Goal: Consume media (video, audio): Consume media (video, audio)

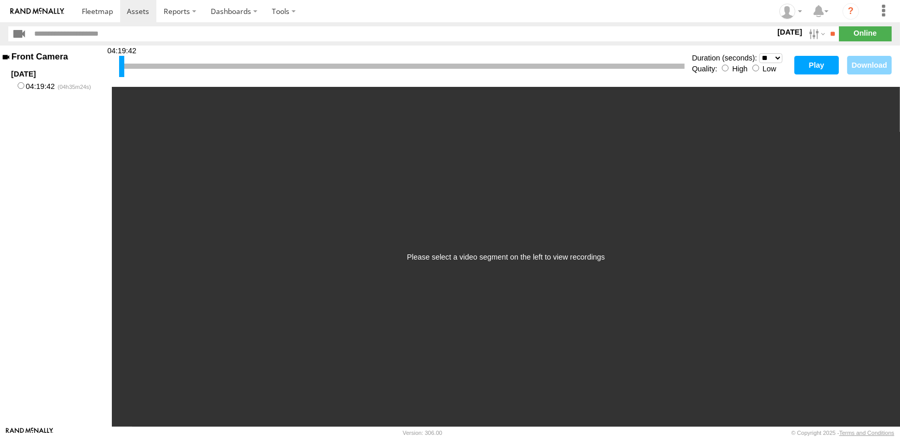
click at [120, 67] on div at bounding box center [121, 66] width 5 height 21
drag, startPoint x: 120, startPoint y: 67, endPoint x: 331, endPoint y: 79, distance: 211.5
click at [331, 79] on div "06:02:36" at bounding box center [401, 66] width 565 height 26
click at [778, 57] on select "* ** ** ** ** ** ** *** *** *** ***" at bounding box center [770, 58] width 23 height 10
select select "***"
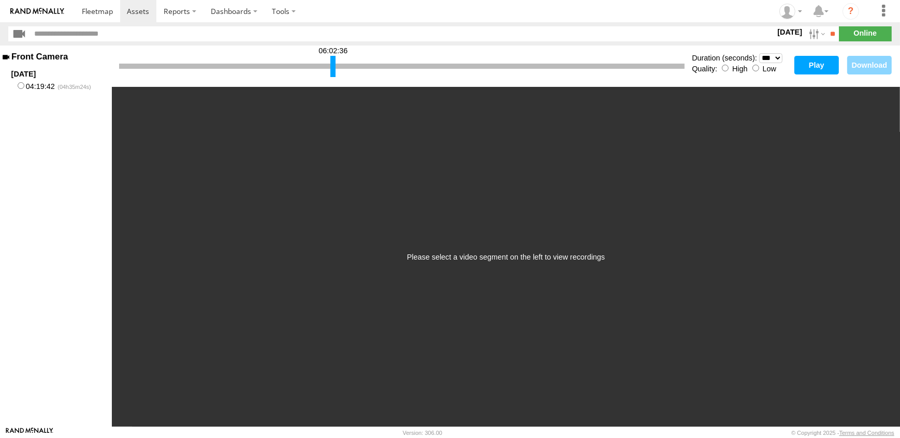
click at [759, 53] on select "* ** ** ** ** ** ** *** *** *** ***" at bounding box center [770, 58] width 23 height 10
click at [820, 67] on button "Play" at bounding box center [816, 65] width 45 height 19
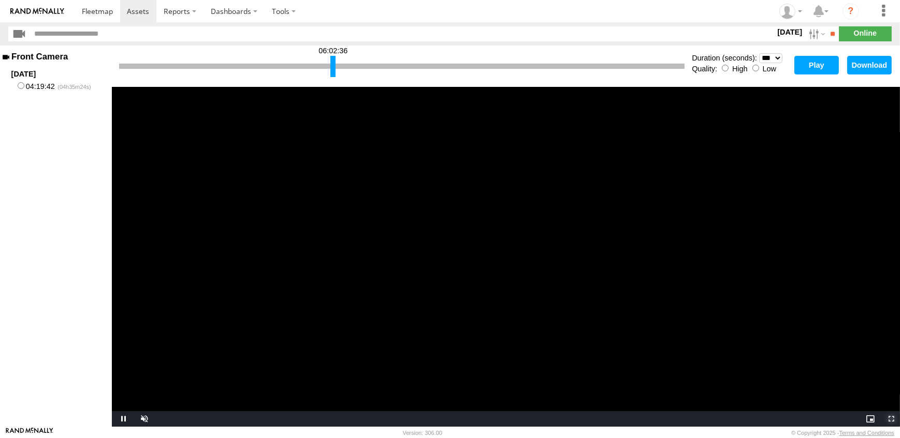
click at [888, 419] on span "Video Player" at bounding box center [889, 419] width 21 height 0
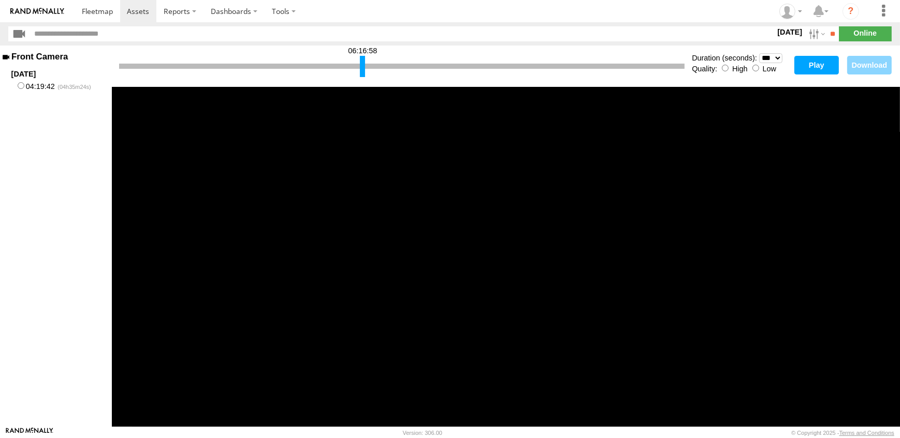
drag, startPoint x: 331, startPoint y: 67, endPoint x: 361, endPoint y: 66, distance: 29.5
click at [361, 66] on div at bounding box center [362, 66] width 5 height 21
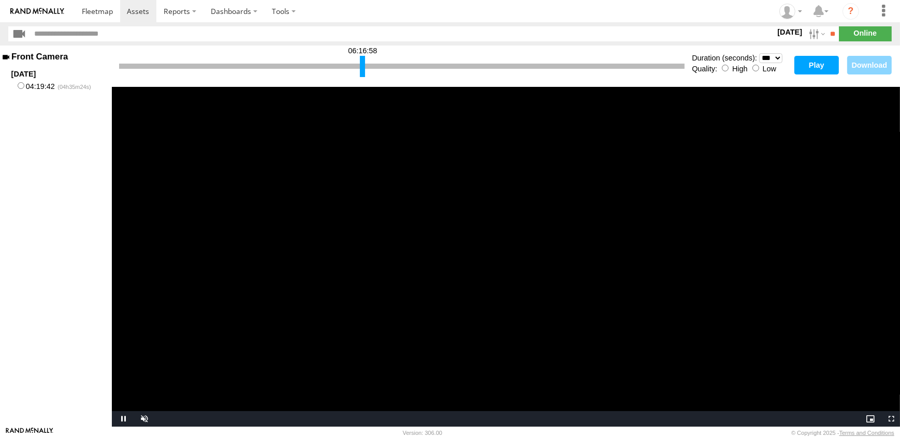
click at [818, 70] on button "Play" at bounding box center [816, 65] width 45 height 19
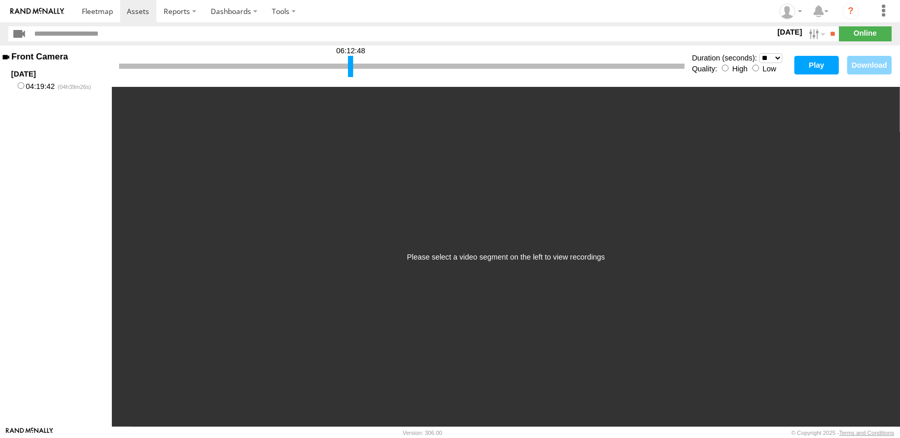
drag, startPoint x: 121, startPoint y: 68, endPoint x: 349, endPoint y: 71, distance: 228.8
click at [349, 71] on div at bounding box center [350, 66] width 5 height 21
click at [777, 57] on select "* ** ** ** ** ** ** *** *** *** ***" at bounding box center [770, 58] width 23 height 10
select select "**"
click at [759, 53] on select "* ** ** ** ** ** ** *** *** *** ***" at bounding box center [770, 58] width 23 height 10
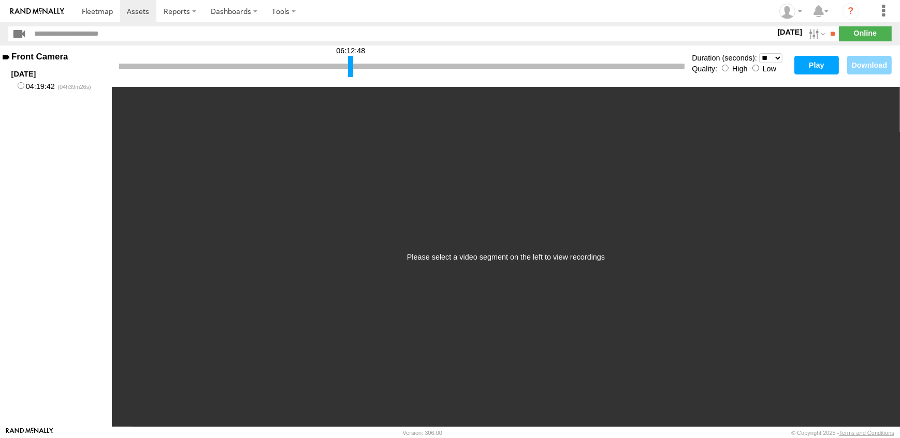
click at [813, 67] on button "Play" at bounding box center [816, 65] width 45 height 19
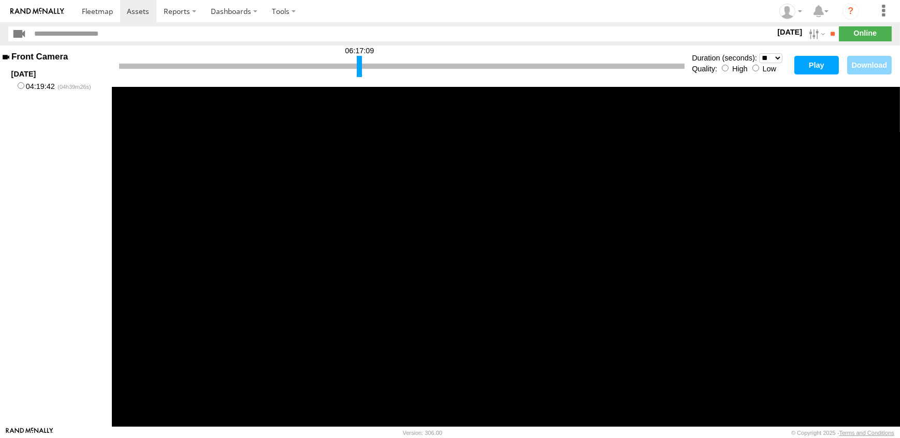
click at [359, 71] on div at bounding box center [359, 66] width 5 height 21
click at [819, 63] on button "Play" at bounding box center [816, 65] width 45 height 19
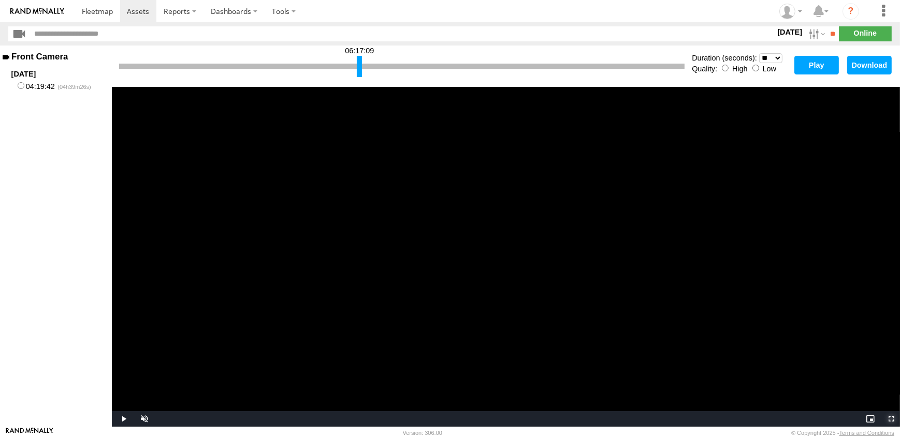
click at [890, 419] on span "Video Player" at bounding box center [889, 419] width 21 height 0
drag, startPoint x: 359, startPoint y: 67, endPoint x: 334, endPoint y: 67, distance: 25.4
click at [334, 67] on div at bounding box center [333, 66] width 5 height 21
drag, startPoint x: 335, startPoint y: 70, endPoint x: 305, endPoint y: 69, distance: 29.5
click at [305, 69] on div at bounding box center [304, 66] width 5 height 21
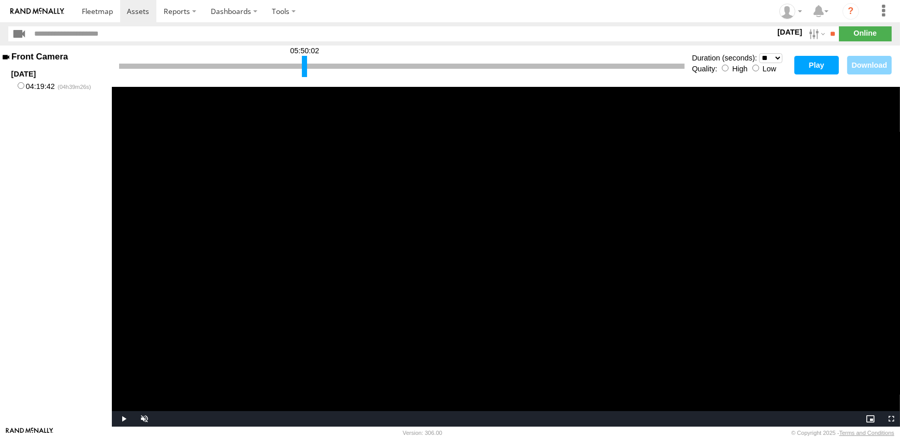
click at [813, 64] on button "Play" at bounding box center [816, 65] width 45 height 19
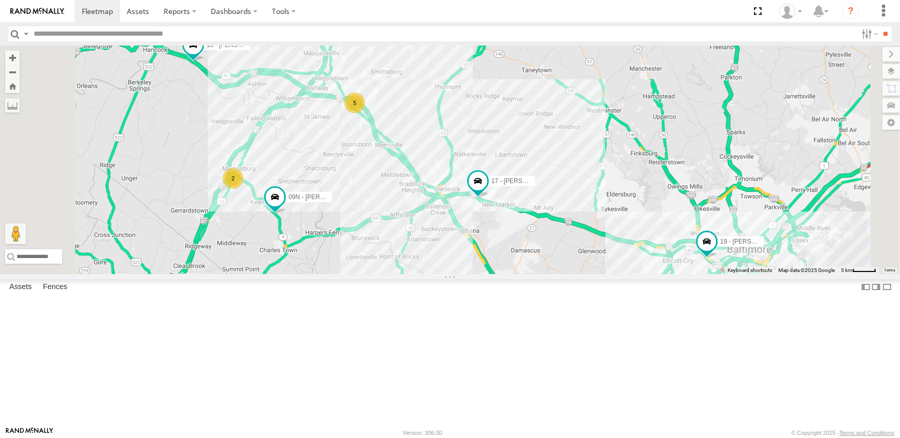
click at [0, 0] on link at bounding box center [0, 0] width 0 height 0
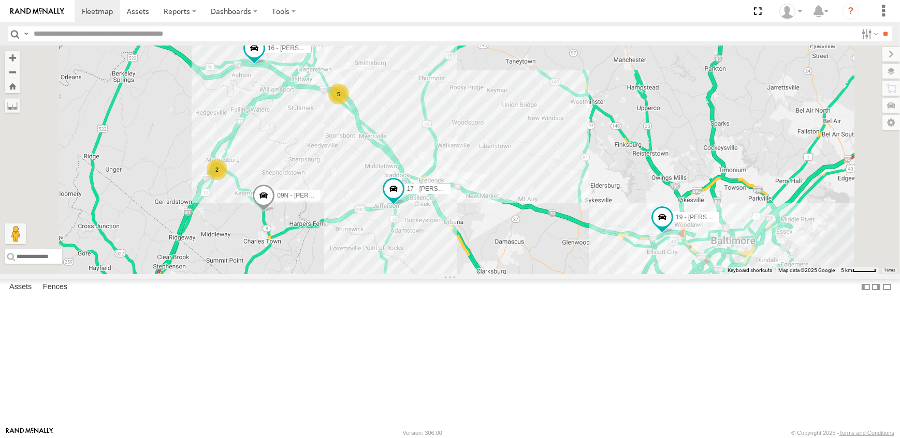
click at [0, 0] on link at bounding box center [0, 0] width 0 height 0
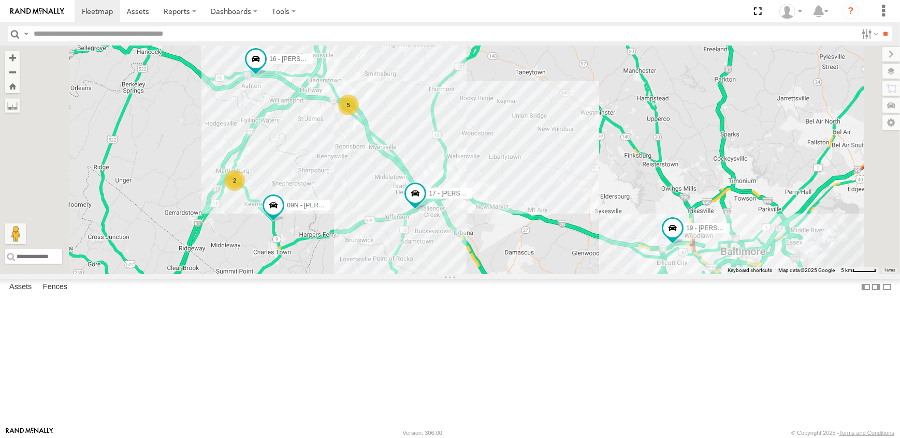
click at [0, 0] on span at bounding box center [0, 0] width 0 height 0
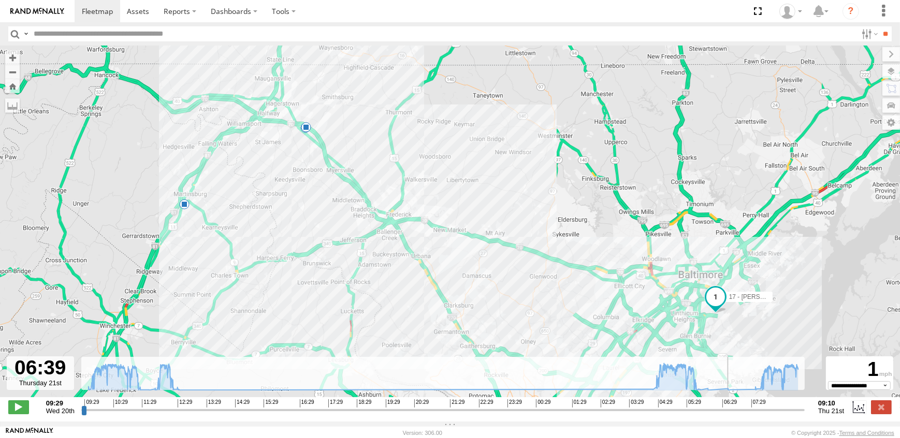
drag, startPoint x: 81, startPoint y: 416, endPoint x: 725, endPoint y: 424, distance: 643.4
click at [725, 415] on input "range" at bounding box center [442, 410] width 723 height 10
drag, startPoint x: 723, startPoint y: 415, endPoint x: 755, endPoint y: 414, distance: 32.1
type input "**********"
click at [755, 414] on input "range" at bounding box center [442, 410] width 723 height 10
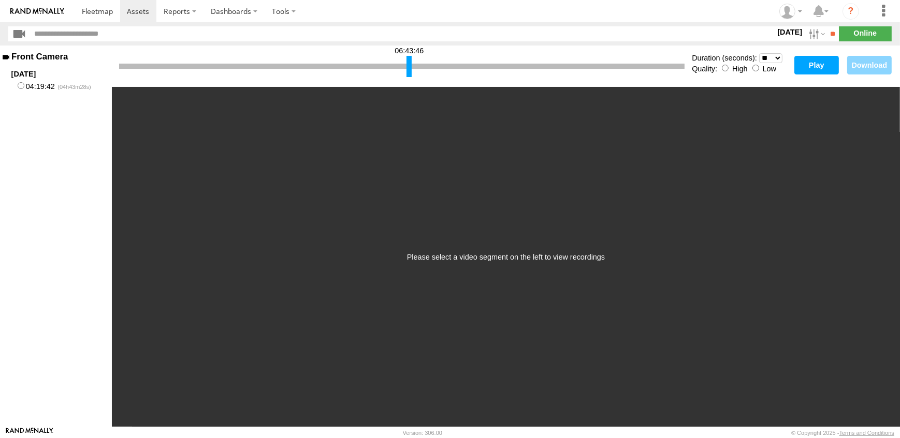
drag, startPoint x: 122, startPoint y: 69, endPoint x: 509, endPoint y: 54, distance: 387.4
click at [408, 71] on div at bounding box center [408, 66] width 5 height 21
click at [778, 58] on select "* ** ** ** ** ** ** *** *** *** ***" at bounding box center [770, 58] width 23 height 10
select select "**"
click at [759, 53] on select "* ** ** ** ** ** ** *** *** *** ***" at bounding box center [770, 58] width 23 height 10
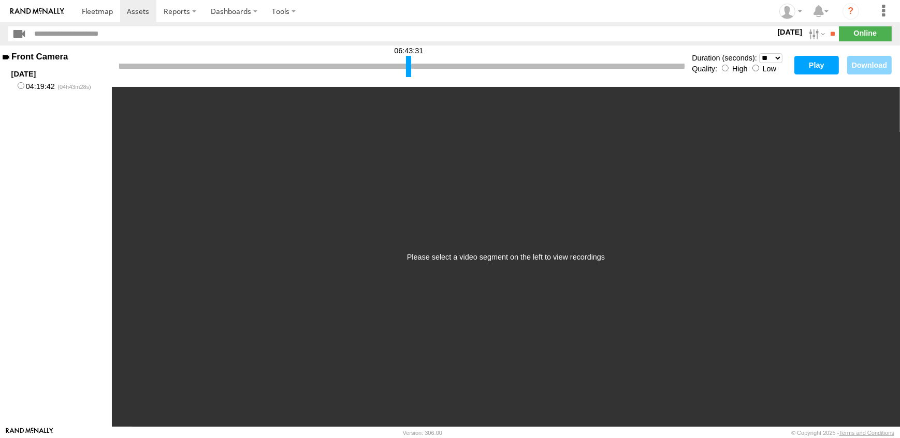
click at [821, 61] on button "Play" at bounding box center [816, 65] width 45 height 19
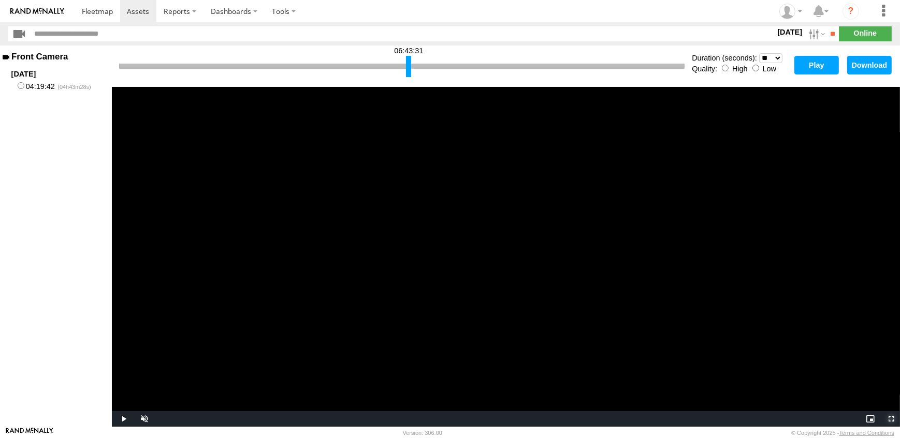
click at [890, 419] on span "Video Player" at bounding box center [889, 419] width 21 height 0
click at [411, 77] on div "06:44:33" at bounding box center [401, 66] width 565 height 26
click at [816, 65] on button "Play" at bounding box center [816, 65] width 45 height 19
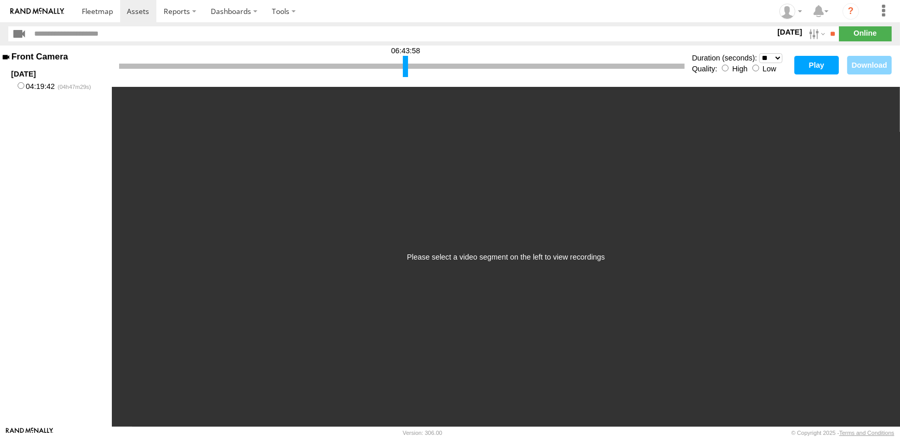
drag, startPoint x: 119, startPoint y: 68, endPoint x: 403, endPoint y: 73, distance: 283.7
click at [403, 73] on div at bounding box center [405, 66] width 5 height 21
click at [779, 58] on select "* ** ** ** ** ** ** *** *** *** ***" at bounding box center [770, 58] width 23 height 10
click at [759, 53] on select "* ** ** ** ** ** ** *** *** *** ***" at bounding box center [770, 58] width 23 height 10
click at [813, 65] on button "Play" at bounding box center [816, 65] width 45 height 19
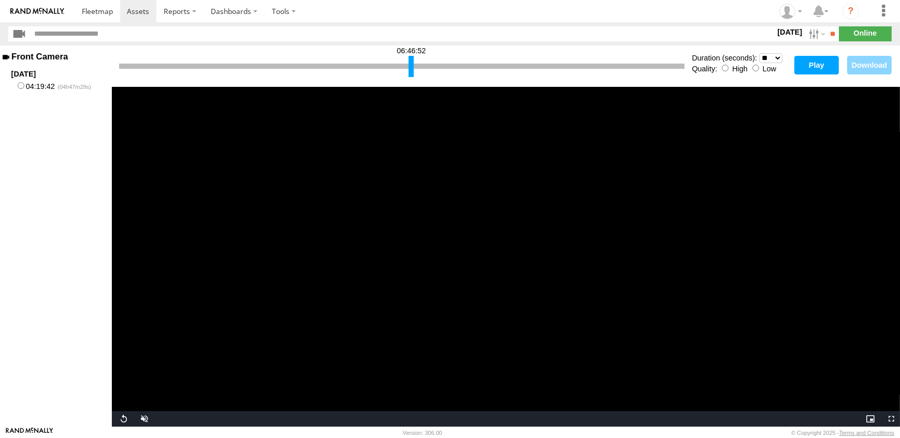
click at [410, 69] on div at bounding box center [410, 66] width 5 height 21
click at [833, 63] on button "Play" at bounding box center [816, 65] width 45 height 19
click at [416, 68] on div at bounding box center [414, 66] width 5 height 21
click at [417, 68] on div at bounding box center [418, 66] width 5 height 21
click at [807, 64] on button "Play" at bounding box center [816, 65] width 45 height 19
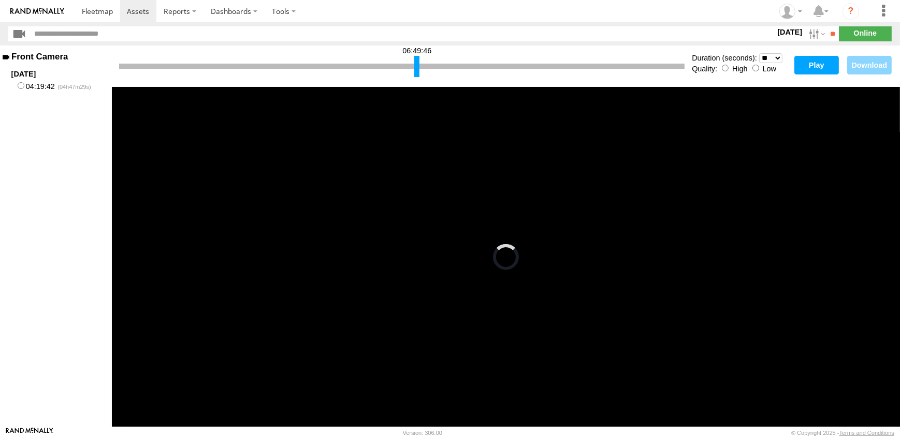
click at [414, 65] on div at bounding box center [416, 66] width 5 height 21
click at [818, 66] on button "Play" at bounding box center [816, 65] width 45 height 19
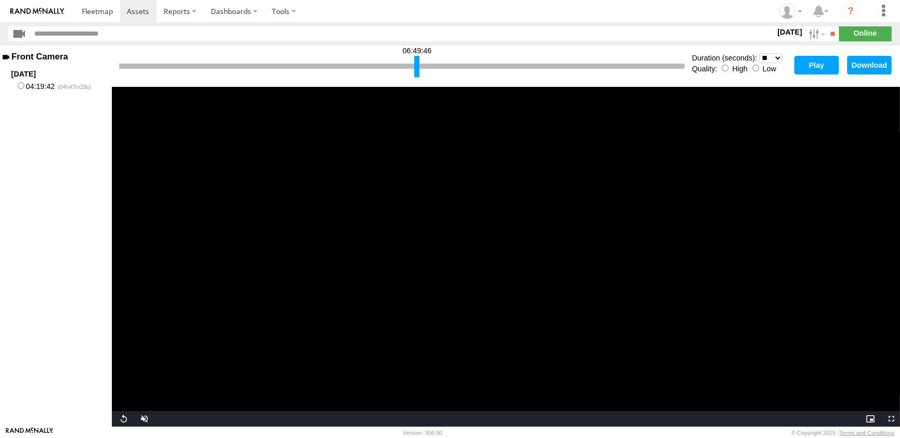
click at [776, 60] on select "* ** ** ** ** ** ** *** *** *** ***" at bounding box center [770, 58] width 23 height 10
select select "***"
click at [759, 53] on select "* ** ** ** ** ** ** *** *** *** ***" at bounding box center [770, 58] width 23 height 10
click at [817, 66] on button "Play" at bounding box center [816, 65] width 45 height 19
click at [702, 150] on video "Video Player" at bounding box center [506, 257] width 788 height 340
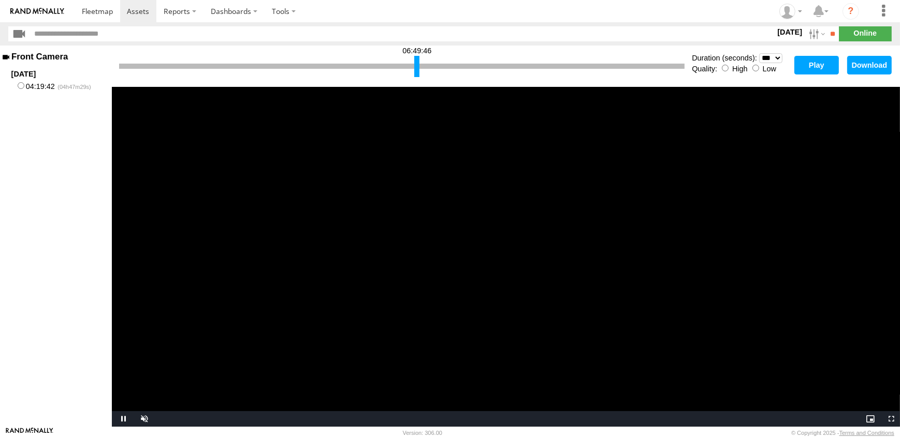
click at [707, 159] on video "Video Player" at bounding box center [506, 257] width 788 height 340
click at [648, 281] on video "Video Player" at bounding box center [506, 257] width 788 height 340
click at [890, 419] on span "Video Player" at bounding box center [889, 419] width 21 height 0
click at [419, 67] on div at bounding box center [419, 66] width 5 height 21
click at [825, 67] on button "Play" at bounding box center [816, 65] width 45 height 19
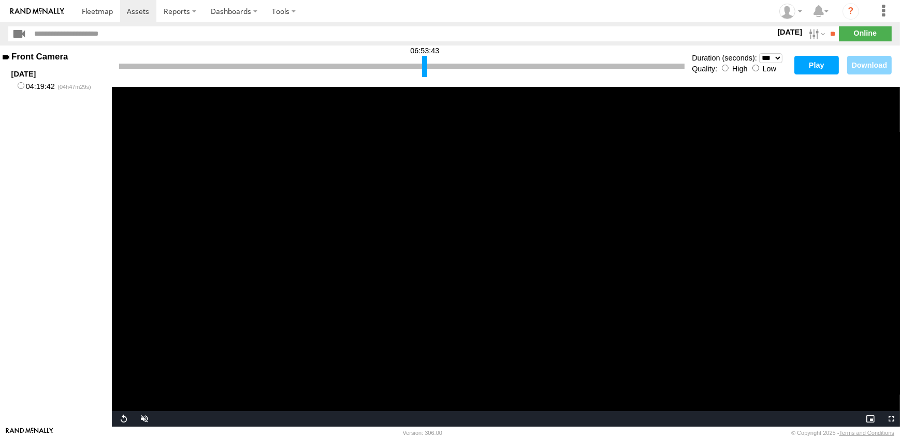
click at [423, 68] on div at bounding box center [424, 66] width 5 height 21
click at [808, 63] on button "Play" at bounding box center [816, 65] width 45 height 19
click at [892, 419] on span "Video Player" at bounding box center [889, 419] width 21 height 0
drag, startPoint x: 422, startPoint y: 66, endPoint x: 432, endPoint y: 69, distance: 10.3
click at [432, 69] on div at bounding box center [434, 66] width 5 height 21
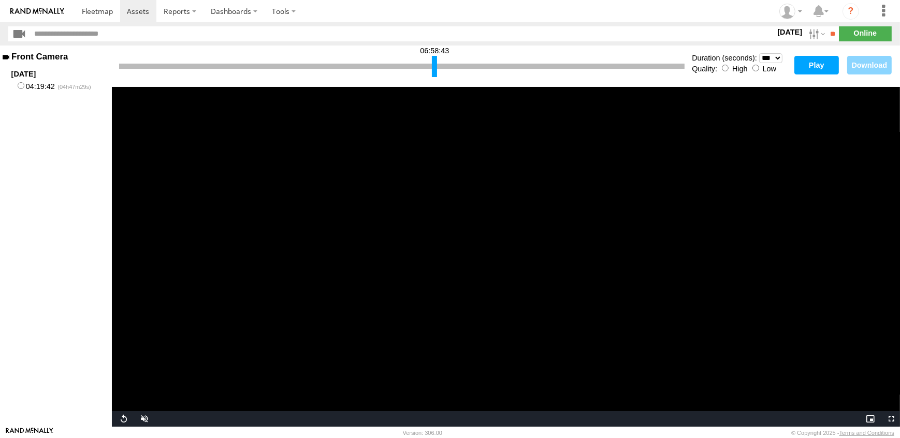
click at [698, 97] on video "Video Player" at bounding box center [506, 257] width 788 height 340
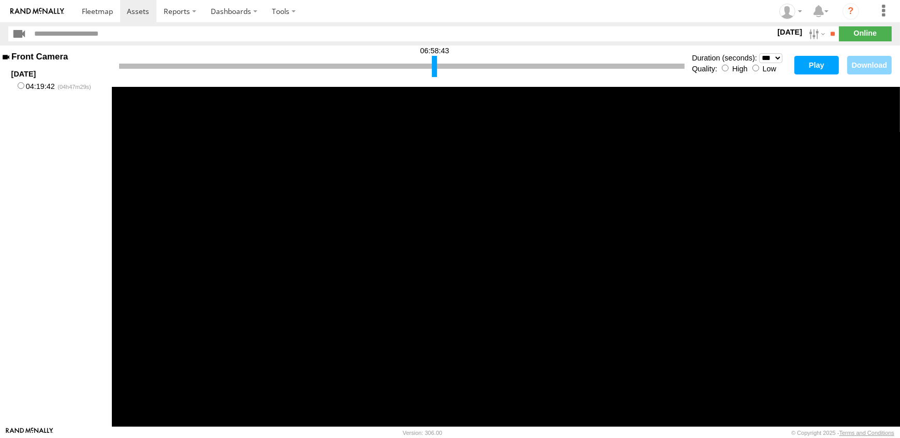
click at [817, 68] on button "Play" at bounding box center [816, 65] width 45 height 19
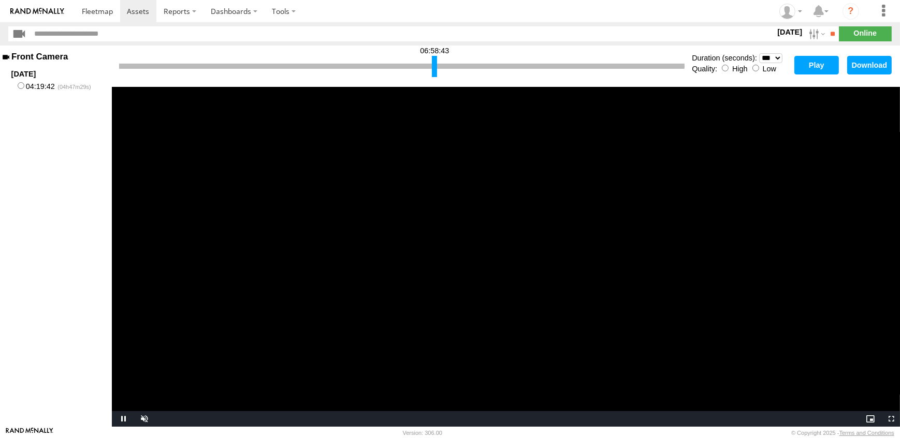
click at [517, 175] on video "Video Player" at bounding box center [506, 257] width 788 height 340
click at [520, 201] on video "Video Player" at bounding box center [506, 257] width 788 height 340
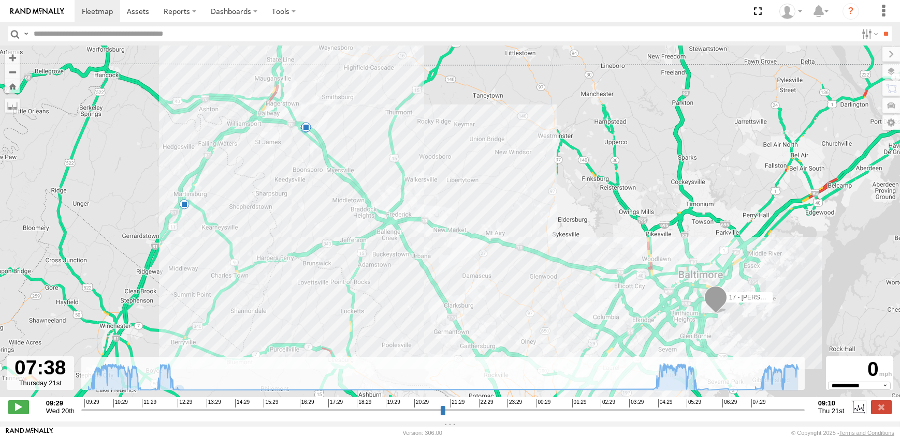
select select "**********"
click at [102, 7] on span at bounding box center [97, 11] width 31 height 10
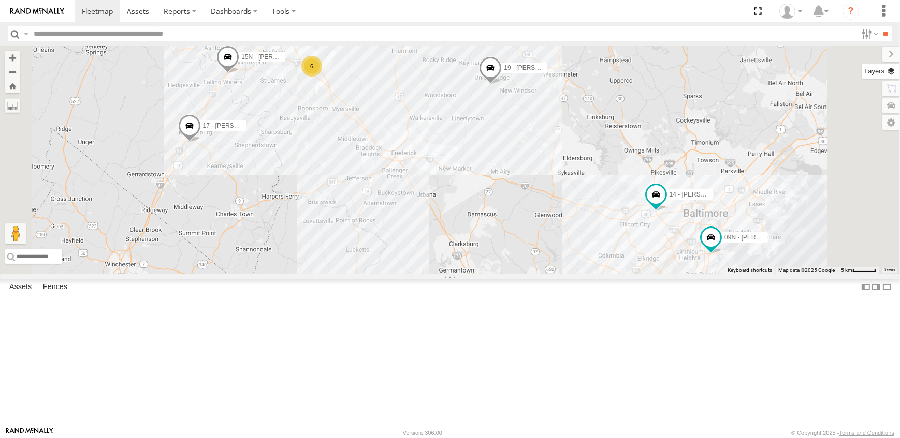
click at [886, 71] on label at bounding box center [881, 71] width 38 height 14
click at [0, 0] on span "Overlays" at bounding box center [0, 0] width 0 height 0
click at [0, 0] on span "Traffic" at bounding box center [0, 0] width 0 height 0
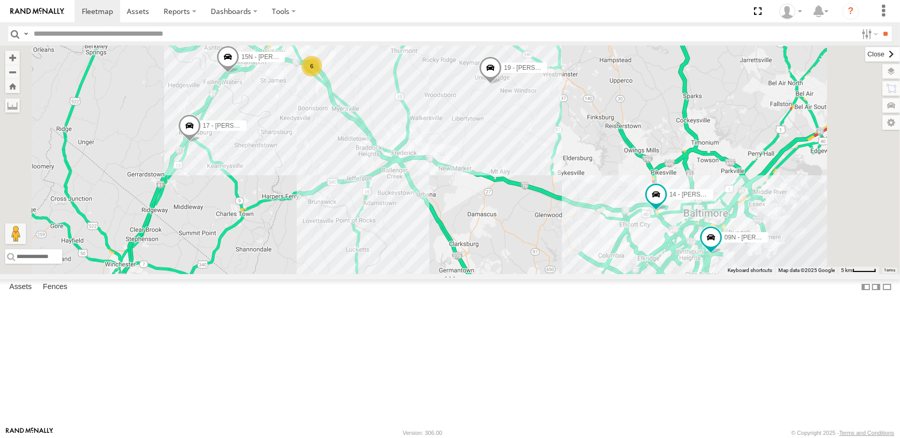
click at [865, 52] on label at bounding box center [882, 54] width 35 height 14
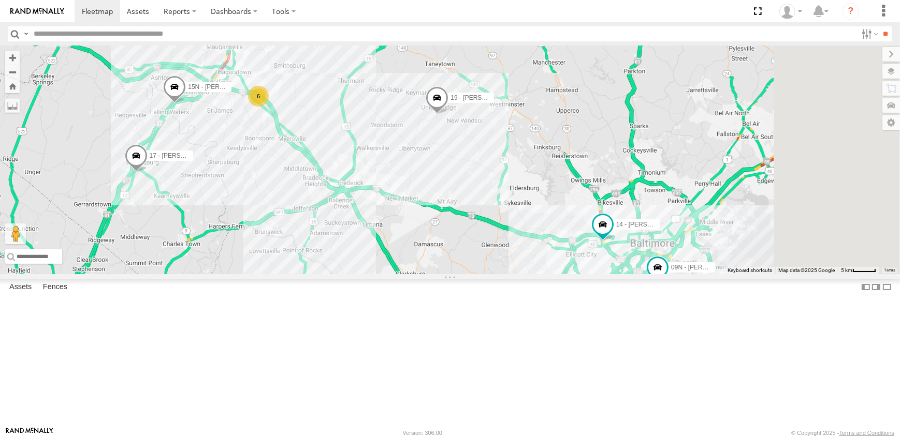
drag, startPoint x: 753, startPoint y: 244, endPoint x: 699, endPoint y: 274, distance: 62.3
click at [699, 274] on div "19 - [PERSON_NAME] 09N - [PERSON_NAME] 17 - [PERSON_NAME] 14 - [PERSON_NAME] 6 …" at bounding box center [450, 160] width 900 height 229
